Goal: Download file/media: Download file/media

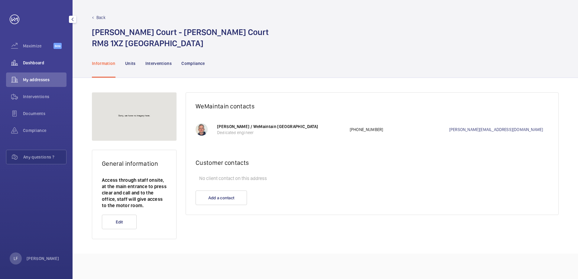
click at [34, 67] on div "Dashboard" at bounding box center [36, 63] width 60 height 14
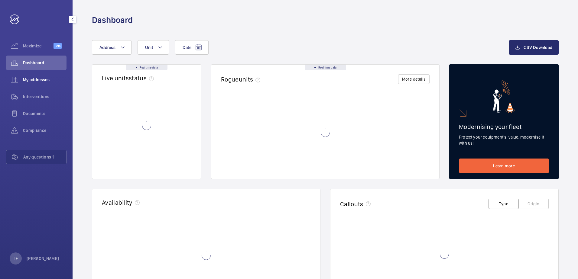
click at [31, 82] on span "My addresses" at bounding box center [44, 80] width 43 height 6
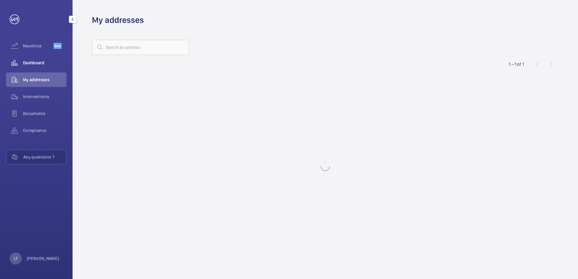
click at [32, 69] on div "Dashboard" at bounding box center [36, 63] width 60 height 14
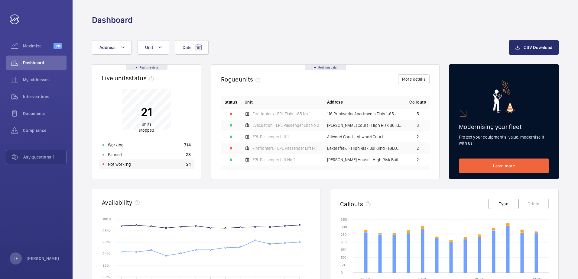
click at [142, 167] on div "Not working 21" at bounding box center [146, 164] width 95 height 10
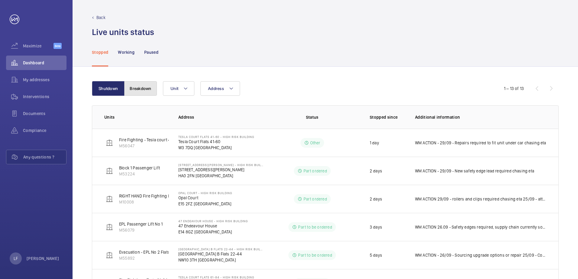
click at [149, 90] on button "Breakdown" at bounding box center [140, 88] width 33 height 14
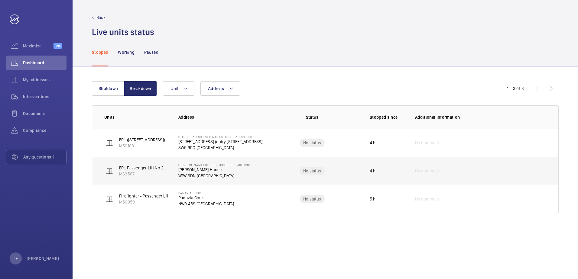
click at [182, 172] on p "[PERSON_NAME] House" at bounding box center [214, 170] width 72 height 6
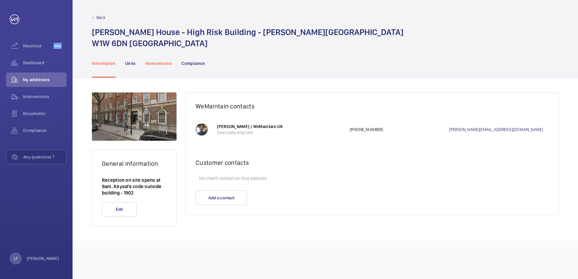
click at [164, 66] on p "Interventions" at bounding box center [158, 63] width 27 height 6
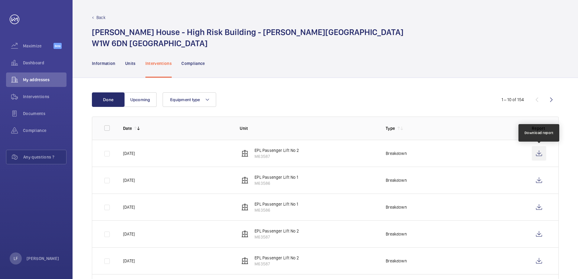
click at [532, 156] on wm-front-icon-button at bounding box center [538, 153] width 14 height 14
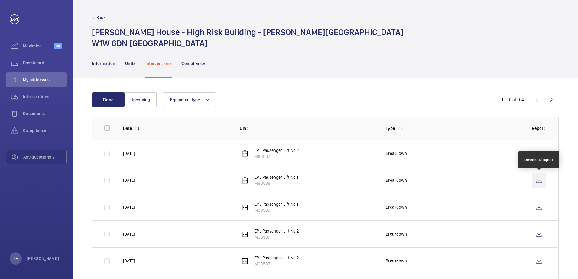
click at [542, 181] on wm-front-icon-button at bounding box center [538, 180] width 14 height 14
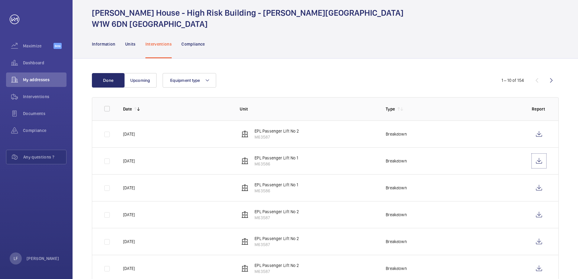
scroll to position [30, 0]
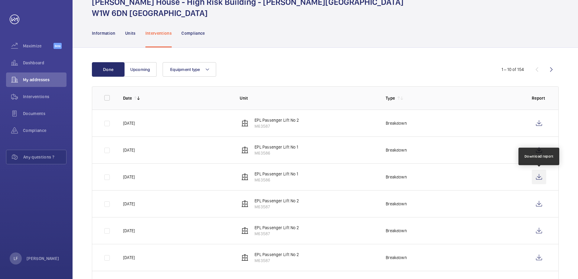
click at [539, 180] on wm-front-icon-button at bounding box center [538, 177] width 14 height 14
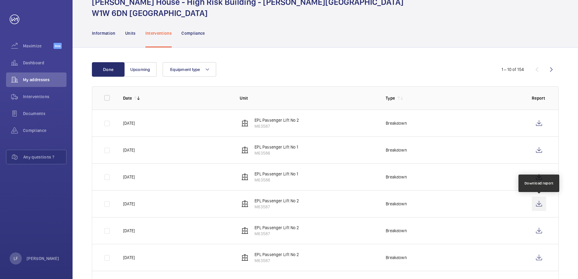
click at [537, 204] on wm-front-icon-button at bounding box center [538, 204] width 14 height 14
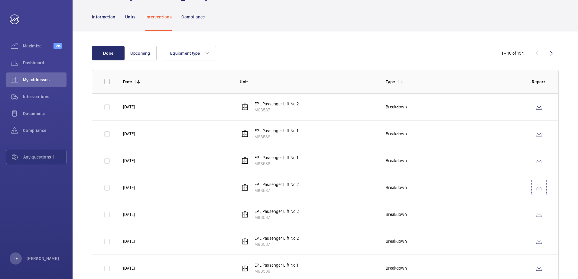
scroll to position [60, 0]
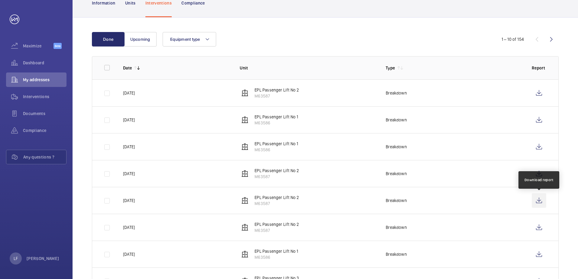
click at [534, 200] on wm-front-icon-button at bounding box center [538, 200] width 14 height 14
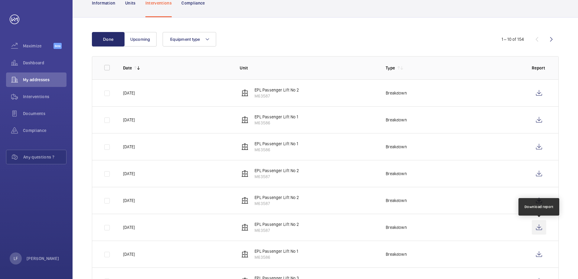
click at [533, 227] on wm-front-icon-button at bounding box center [538, 227] width 14 height 14
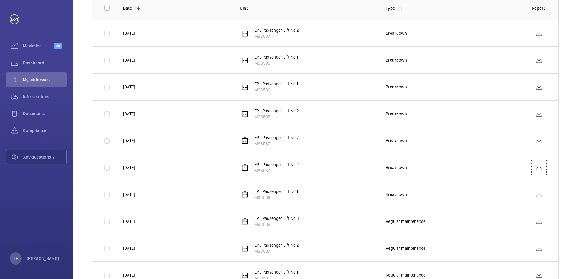
scroll to position [121, 0]
click at [536, 194] on wm-front-icon-button at bounding box center [538, 194] width 14 height 14
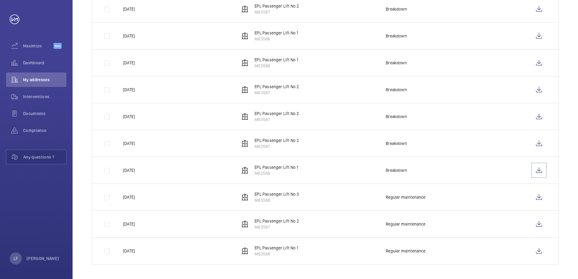
scroll to position [54, 0]
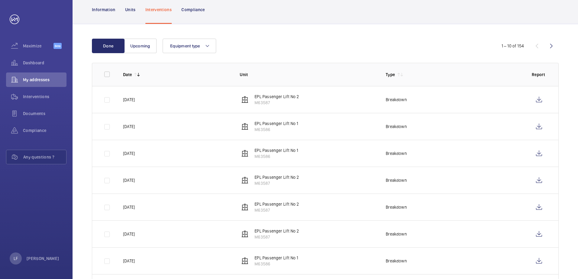
click at [545, 50] on wm-front-icon-button at bounding box center [551, 46] width 14 height 14
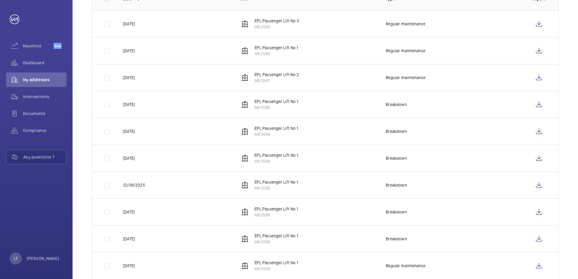
scroll to position [144, 0]
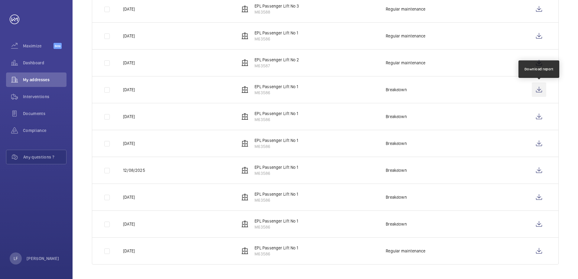
click at [537, 92] on wm-front-icon-button at bounding box center [538, 89] width 14 height 14
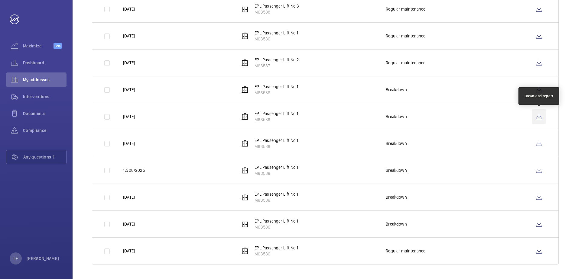
click at [537, 118] on wm-front-icon-button at bounding box center [538, 116] width 14 height 14
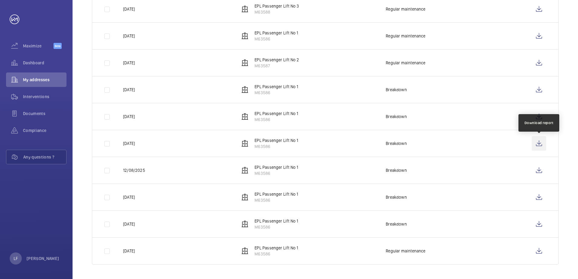
click at [544, 143] on wm-front-icon-button at bounding box center [538, 143] width 14 height 14
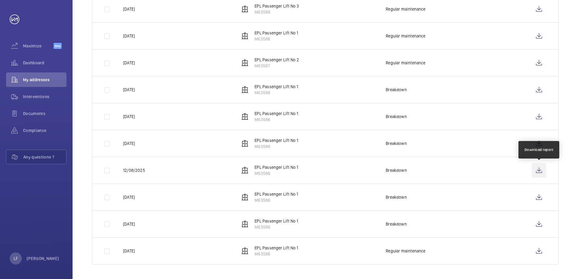
click at [536, 168] on wm-front-icon-button at bounding box center [538, 170] width 14 height 14
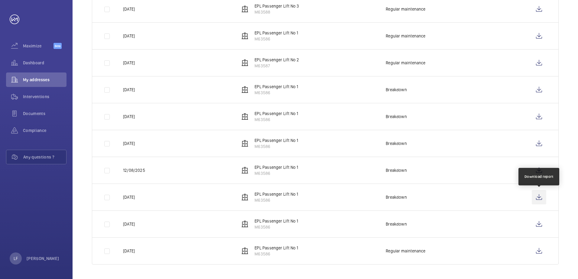
click at [540, 196] on wm-front-icon-button at bounding box center [538, 197] width 14 height 14
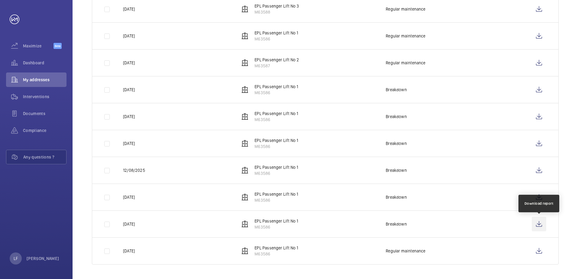
click at [535, 224] on wm-front-icon-button at bounding box center [538, 224] width 14 height 14
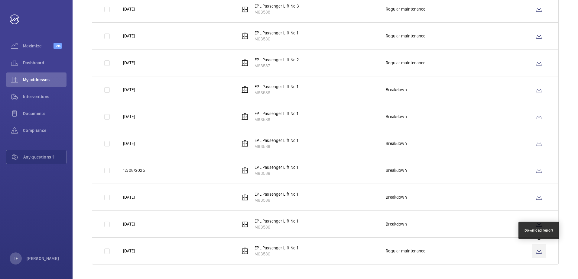
click at [538, 252] on wm-front-icon-button at bounding box center [538, 251] width 14 height 14
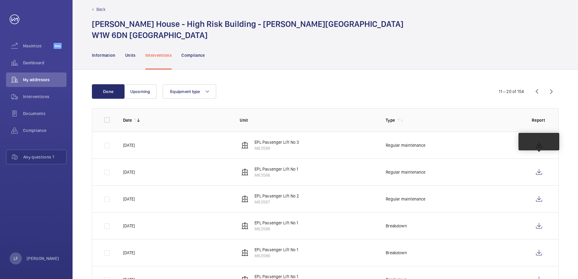
scroll to position [0, 0]
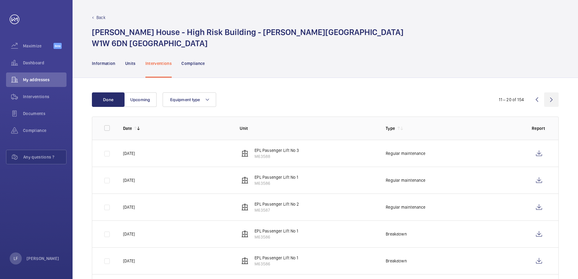
click at [547, 101] on wm-front-icon-button at bounding box center [551, 99] width 14 height 14
click at [536, 208] on wm-front-icon-button at bounding box center [538, 207] width 14 height 14
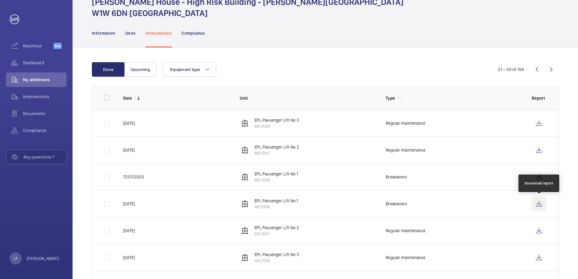
click at [535, 202] on wm-front-icon-button at bounding box center [538, 204] width 14 height 14
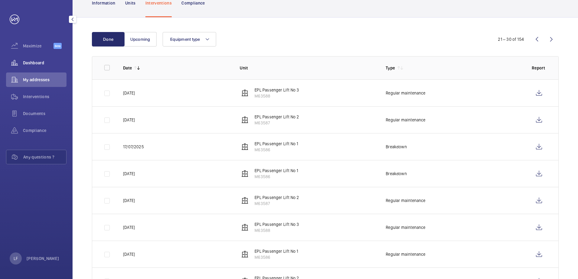
click at [30, 63] on span "Dashboard" at bounding box center [44, 63] width 43 height 6
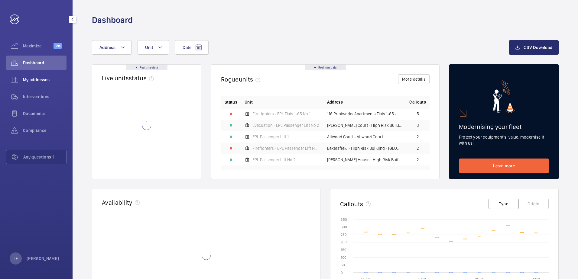
click at [32, 78] on span "My addresses" at bounding box center [44, 80] width 43 height 6
